Goal: Task Accomplishment & Management: Manage account settings

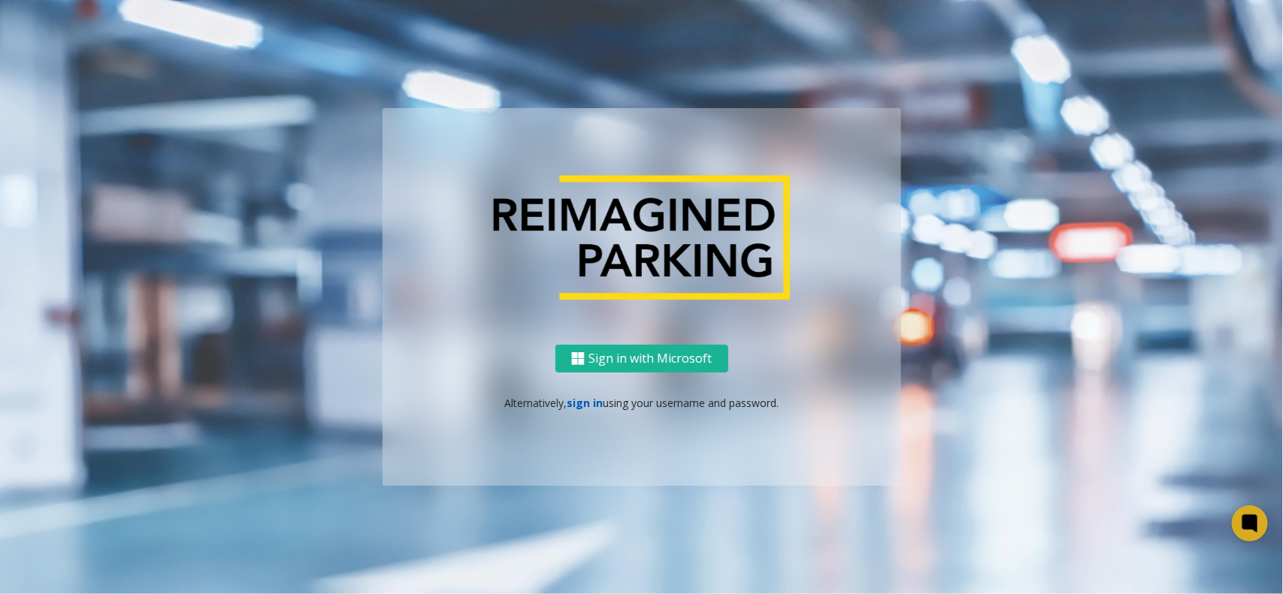
click at [599, 406] on link "sign in" at bounding box center [585, 403] width 36 height 14
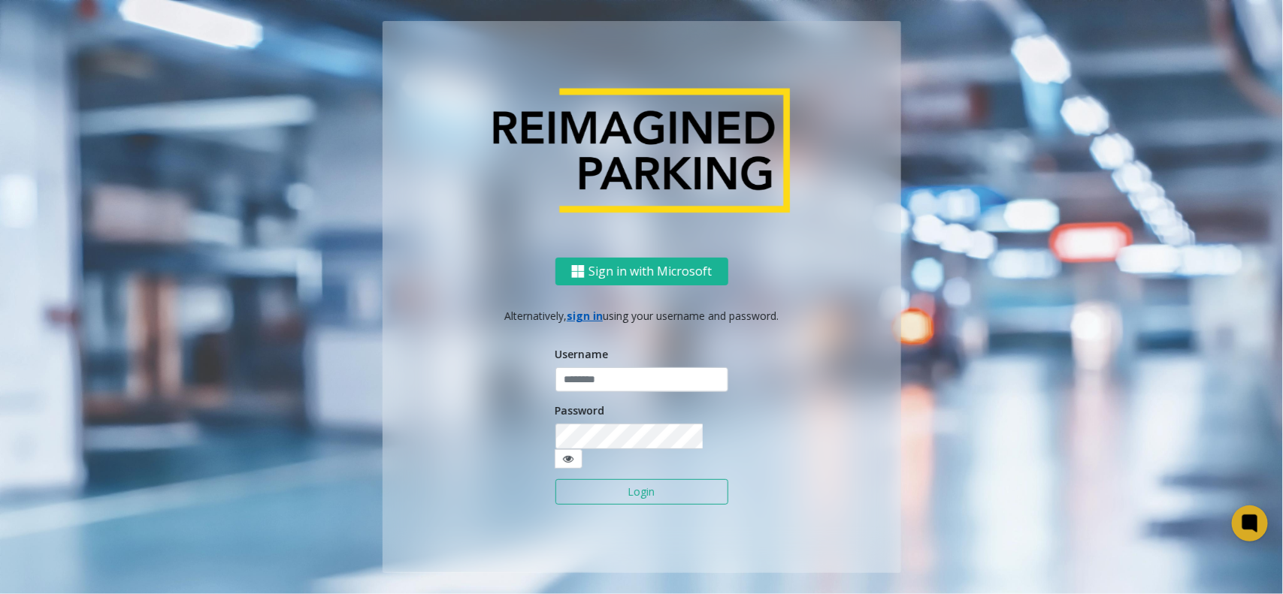
click at [624, 373] on div "Username" at bounding box center [641, 369] width 173 height 47
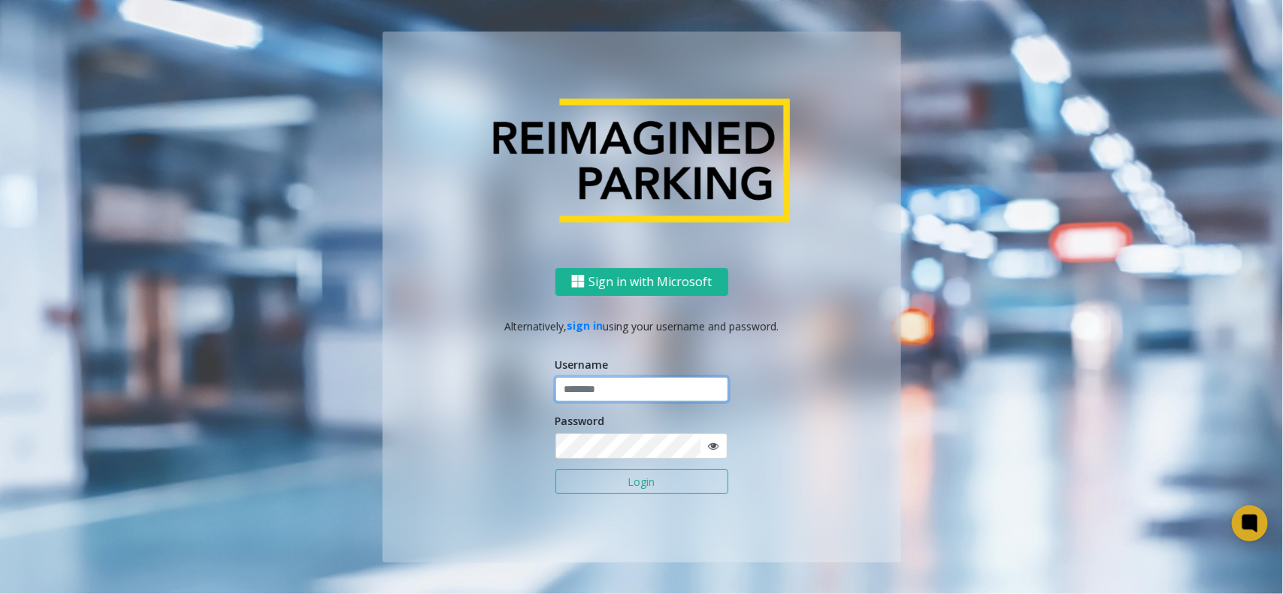
click at [624, 377] on input "text" at bounding box center [641, 390] width 173 height 26
type input "********"
click at [621, 429] on div "Password" at bounding box center [641, 436] width 173 height 46
click at [555, 470] on button "Login" at bounding box center [641, 483] width 173 height 26
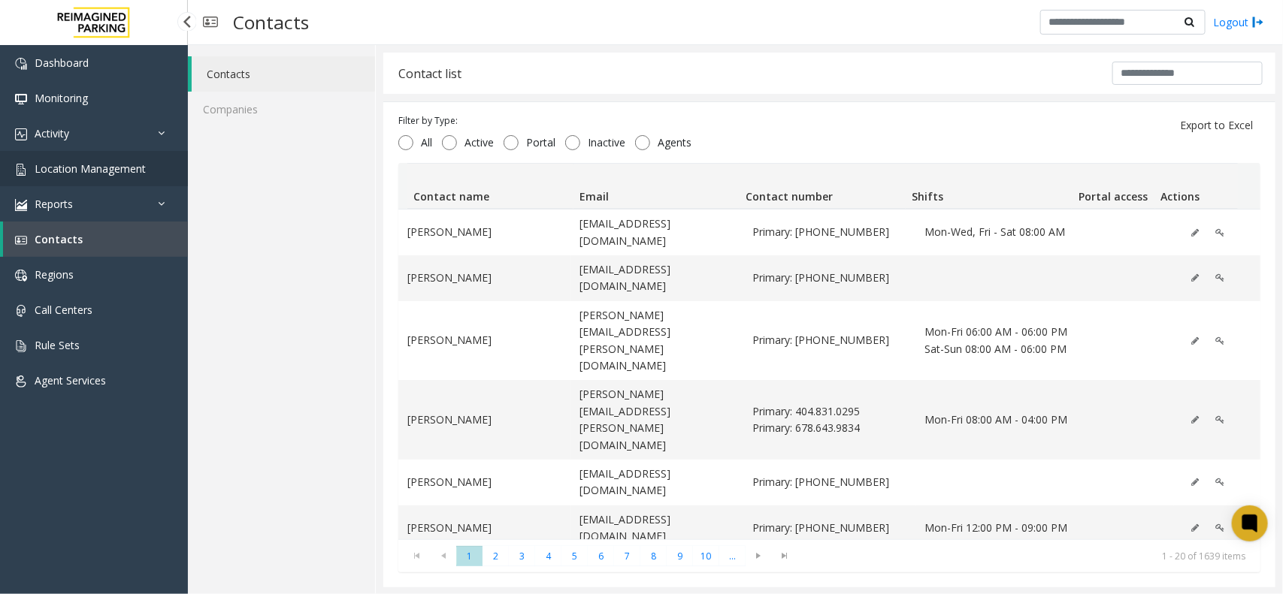
click at [164, 175] on link "Location Management" at bounding box center [94, 168] width 188 height 35
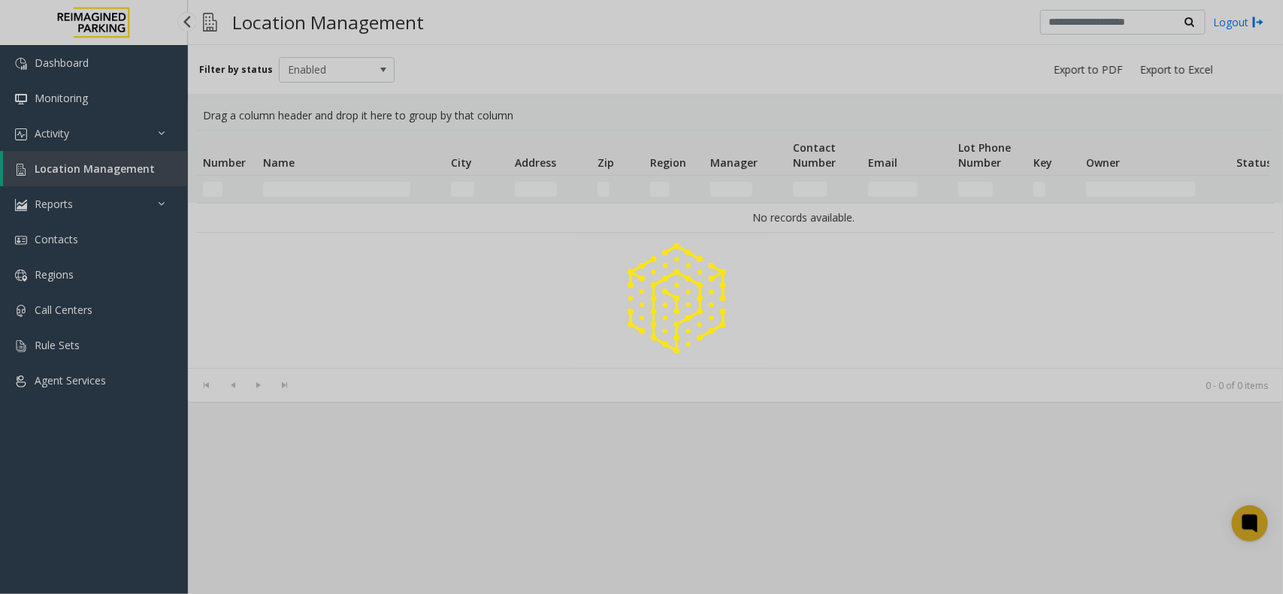
click at [164, 175] on div at bounding box center [641, 297] width 1283 height 594
